Goal: Find specific page/section: Find specific page/section

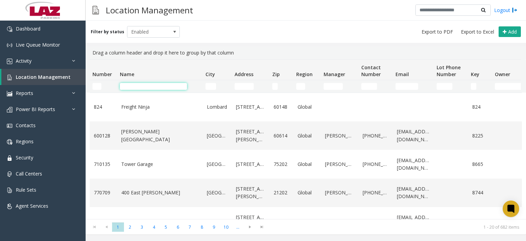
click at [131, 86] on input "Name Filter" at bounding box center [153, 86] width 67 height 7
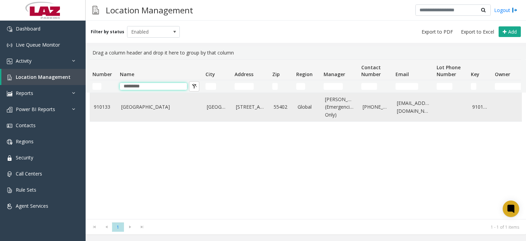
type input "*********"
click at [484, 110] on link "910133" at bounding box center [480, 107] width 16 height 8
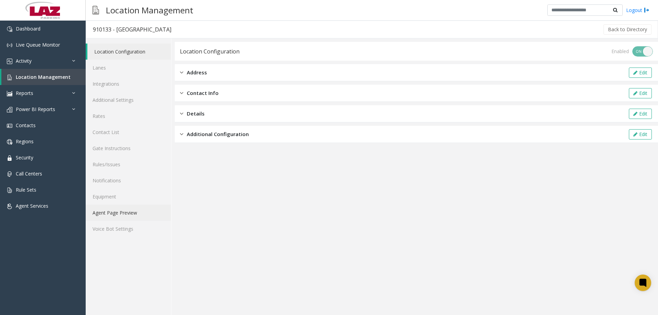
click at [133, 205] on link "Agent Page Preview" at bounding box center [128, 212] width 85 height 16
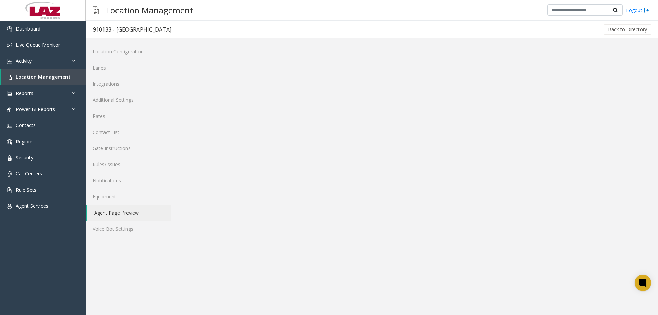
click at [133, 215] on link "Agent Page Preview" at bounding box center [129, 212] width 84 height 16
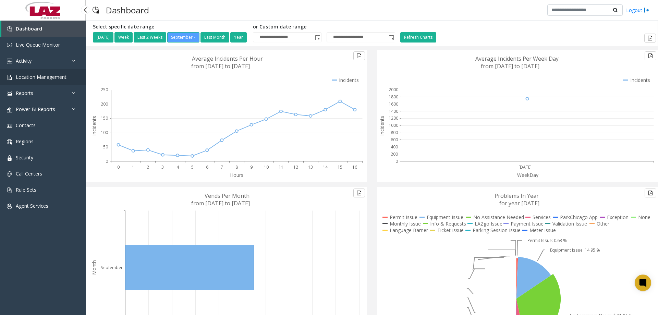
click at [30, 78] on span "Location Management" at bounding box center [41, 77] width 51 height 7
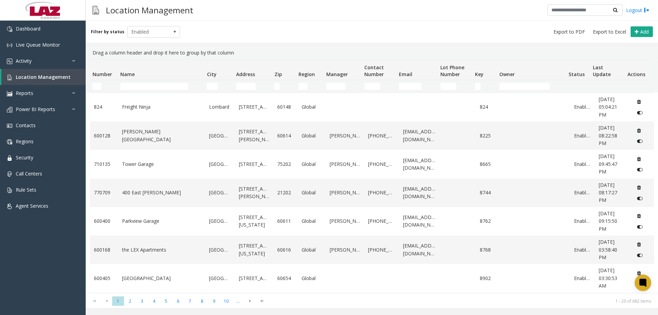
click at [90, 84] on td "Number Filter" at bounding box center [104, 86] width 28 height 12
click at [92, 85] on input "Number Filter" at bounding box center [96, 86] width 9 height 7
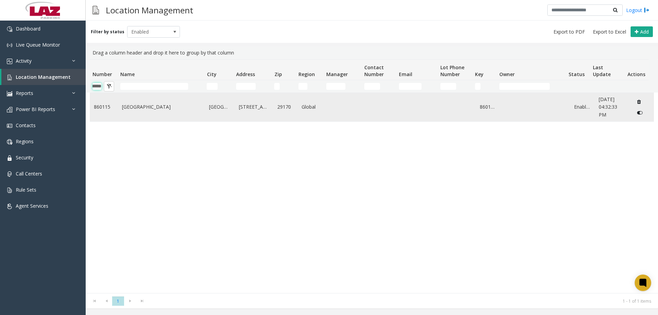
type input "******"
click at [151, 110] on link "[GEOGRAPHIC_DATA]" at bounding box center [161, 107] width 79 height 8
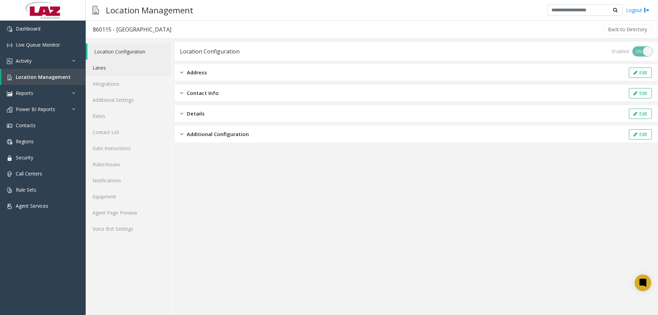
click at [116, 65] on link "Lanes" at bounding box center [128, 68] width 85 height 16
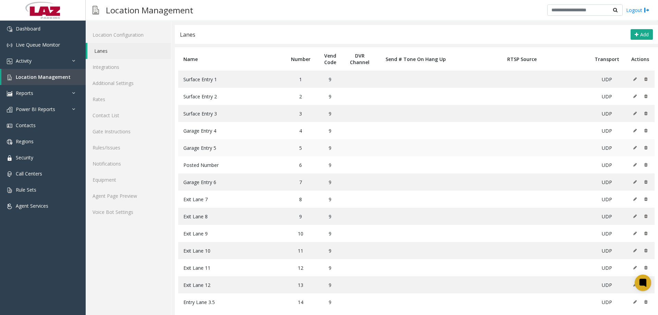
scroll to position [26, 0]
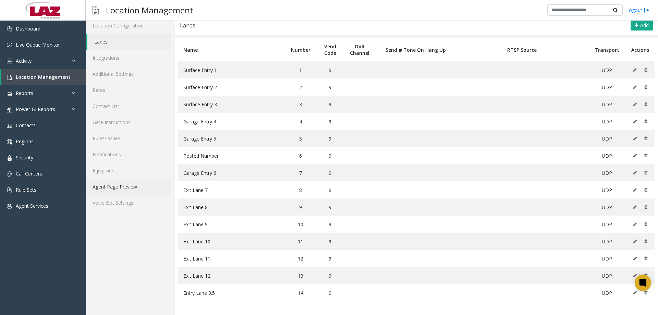
click at [146, 183] on link "Agent Page Preview" at bounding box center [128, 186] width 85 height 16
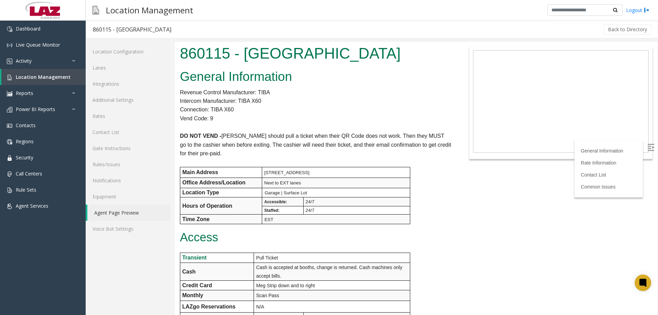
click at [196, 57] on h1 "860115 - [GEOGRAPHIC_DATA]" at bounding box center [315, 53] width 271 height 21
copy h1 "860115"
click at [121, 66] on link "Lanes" at bounding box center [128, 68] width 85 height 16
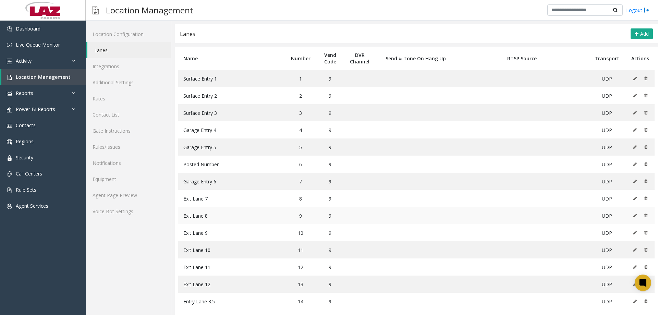
scroll to position [26, 0]
